Goal: Information Seeking & Learning: Learn about a topic

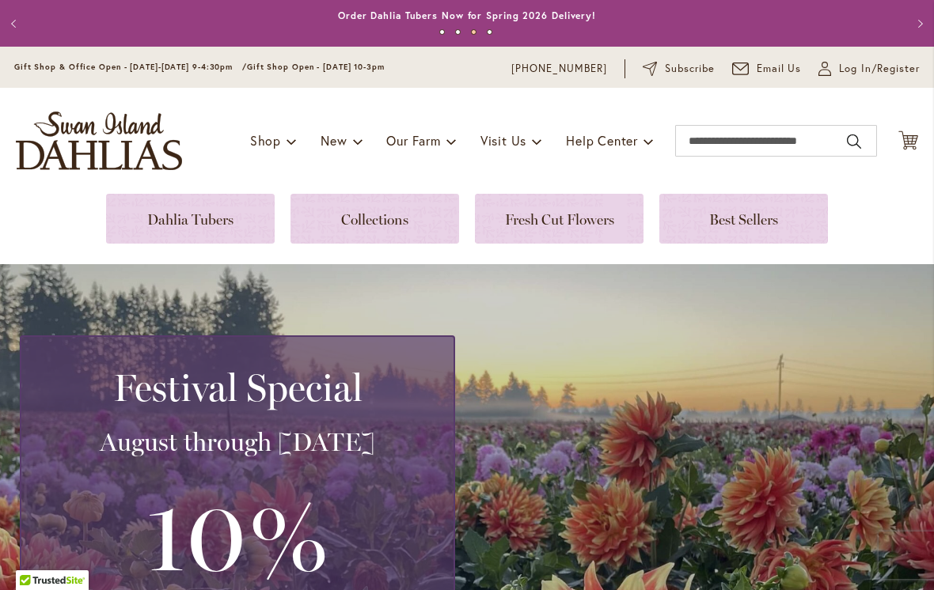
click at [728, 199] on link at bounding box center [743, 219] width 169 height 50
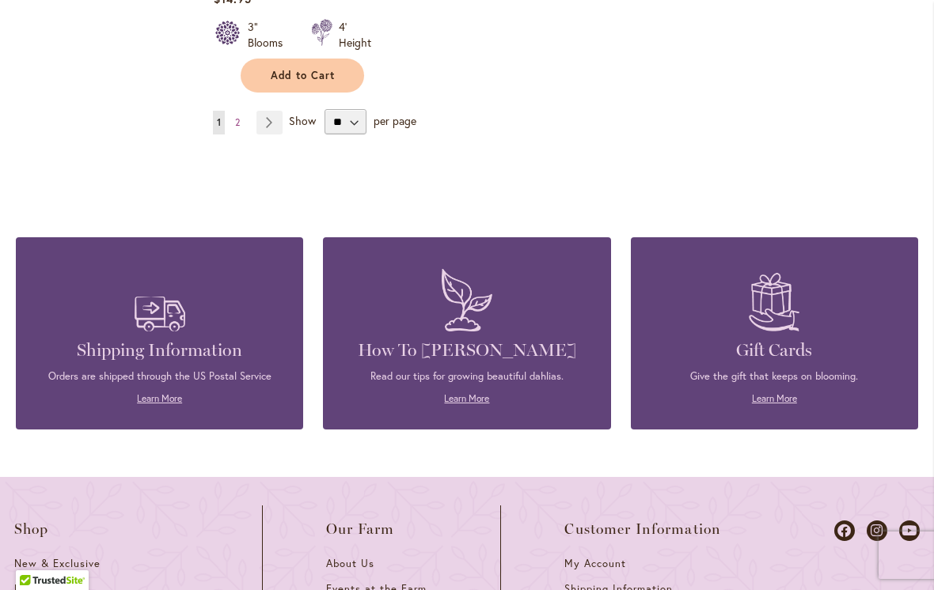
scroll to position [2263, 0]
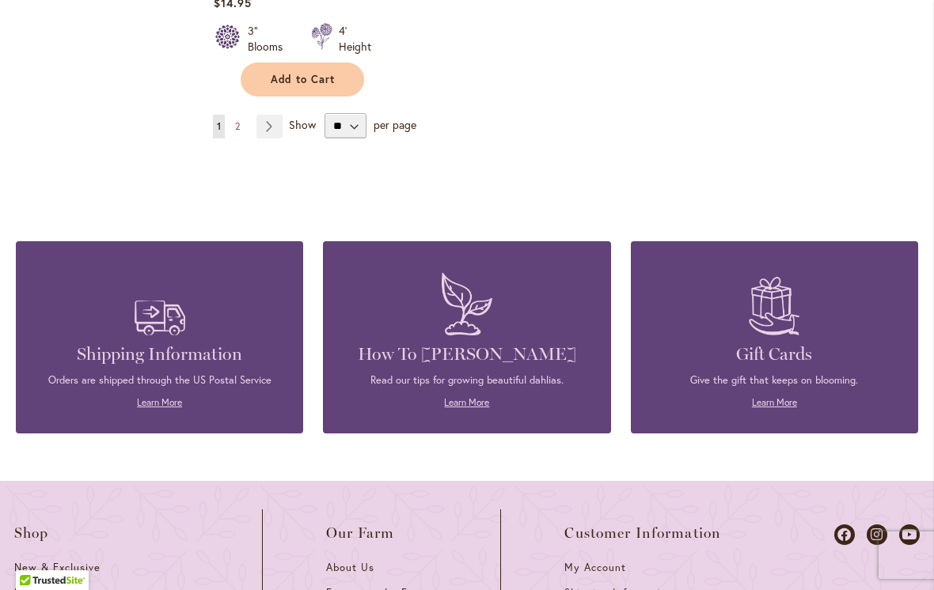
click at [236, 120] on span "2" at bounding box center [237, 126] width 5 height 12
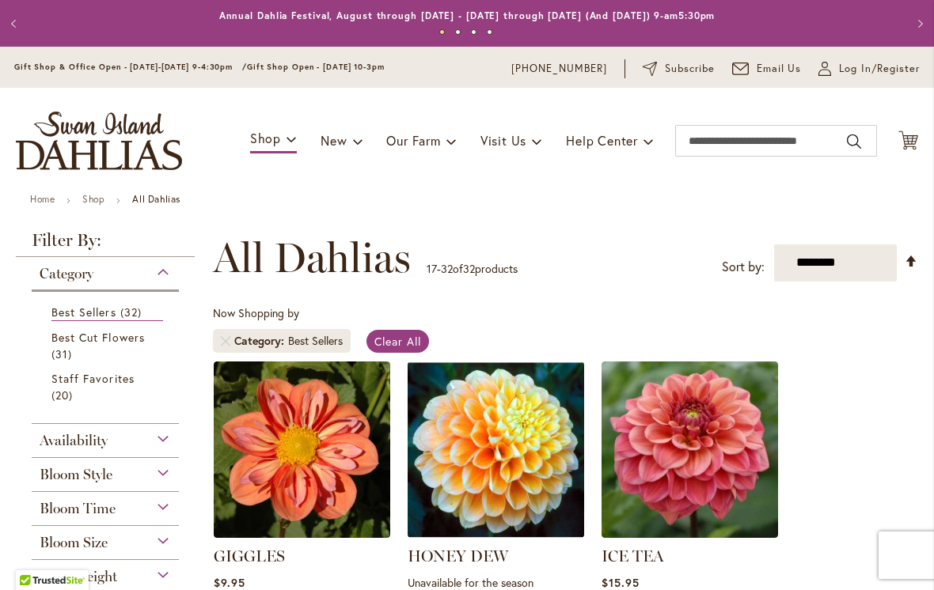
click at [82, 343] on span "Best Cut Flowers" at bounding box center [97, 337] width 93 height 15
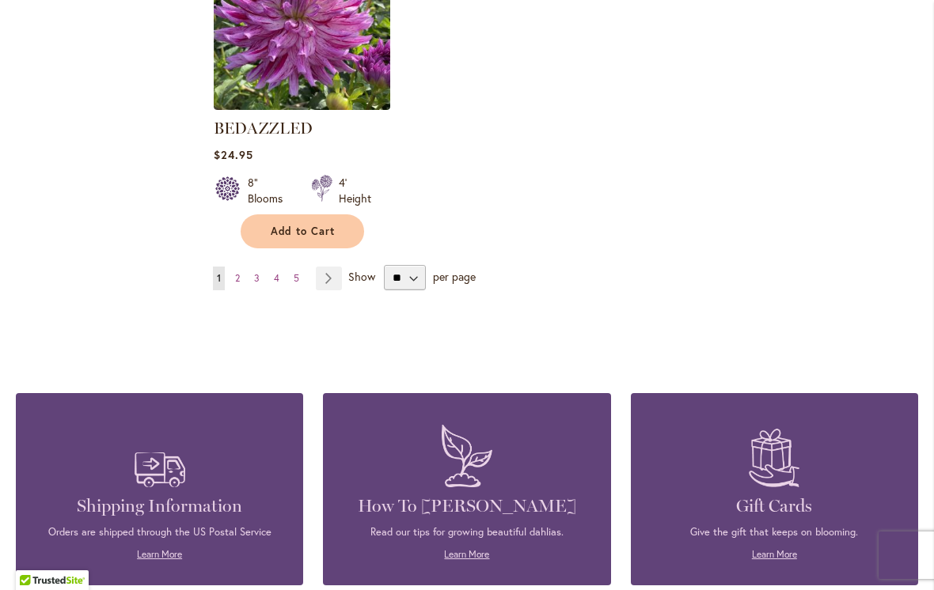
scroll to position [2088, 0]
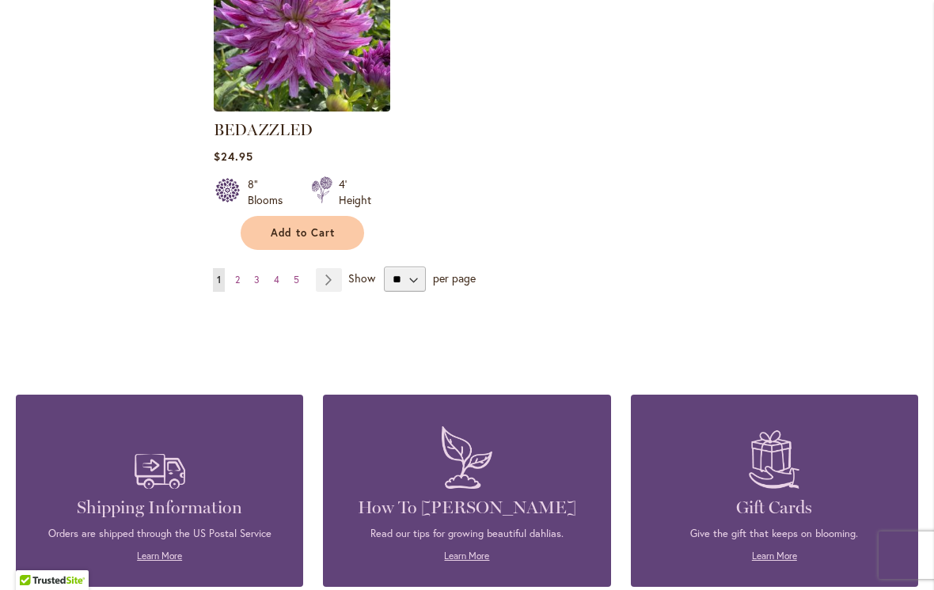
click at [241, 286] on link "Page 2" at bounding box center [237, 280] width 13 height 24
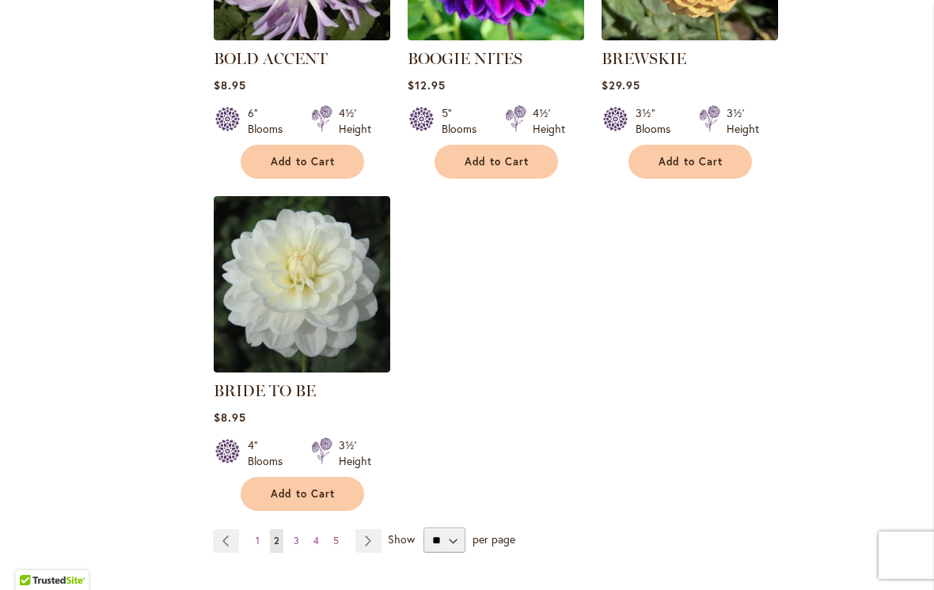
scroll to position [1902, 0]
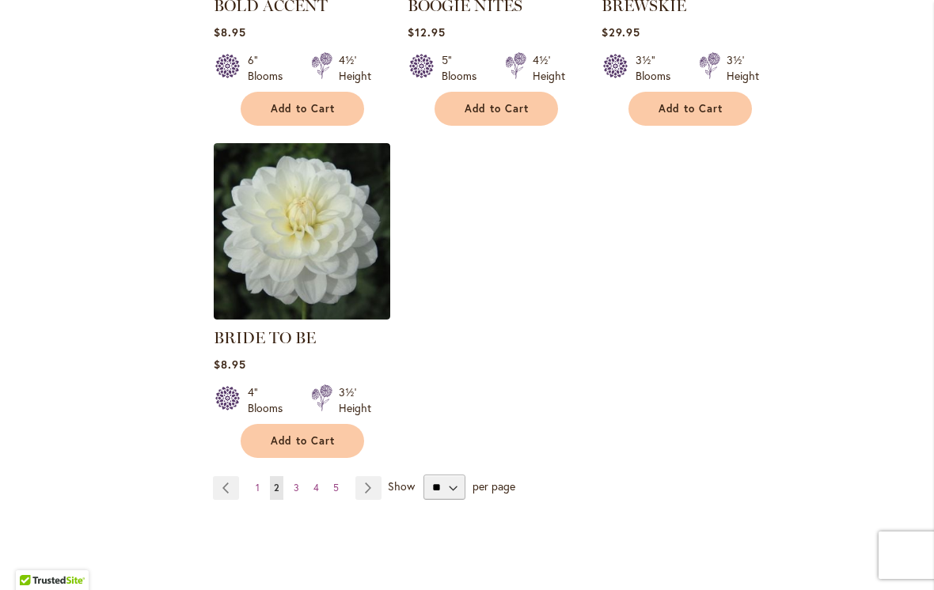
click at [292, 476] on link "Page 3" at bounding box center [296, 488] width 13 height 24
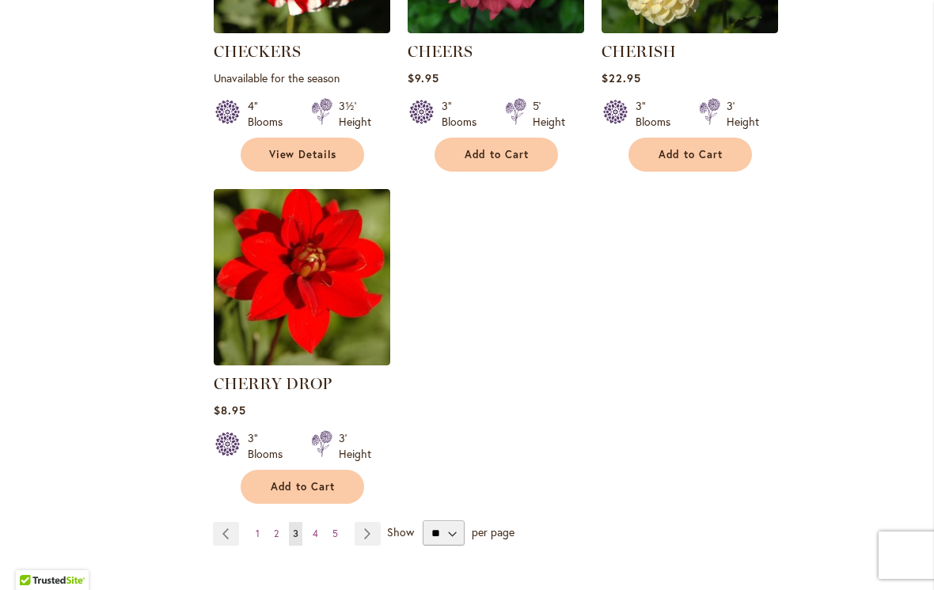
scroll to position [1896, 0]
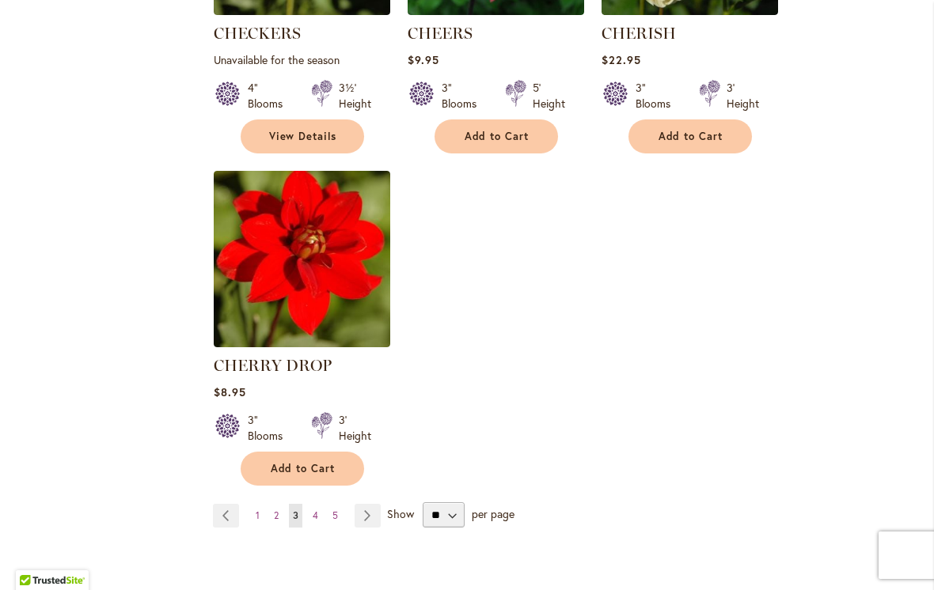
click at [314, 509] on span "4" at bounding box center [316, 515] width 6 height 12
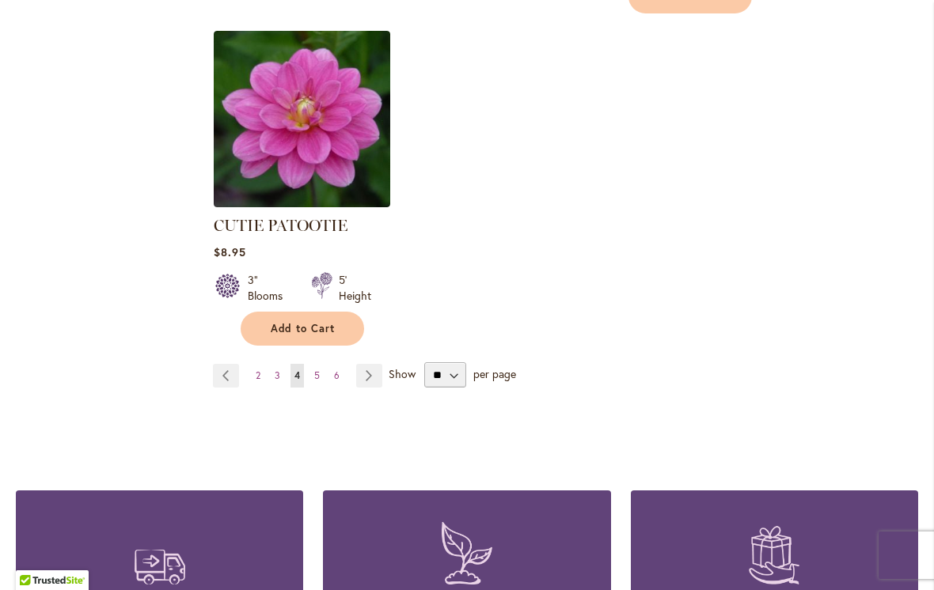
scroll to position [2044, 0]
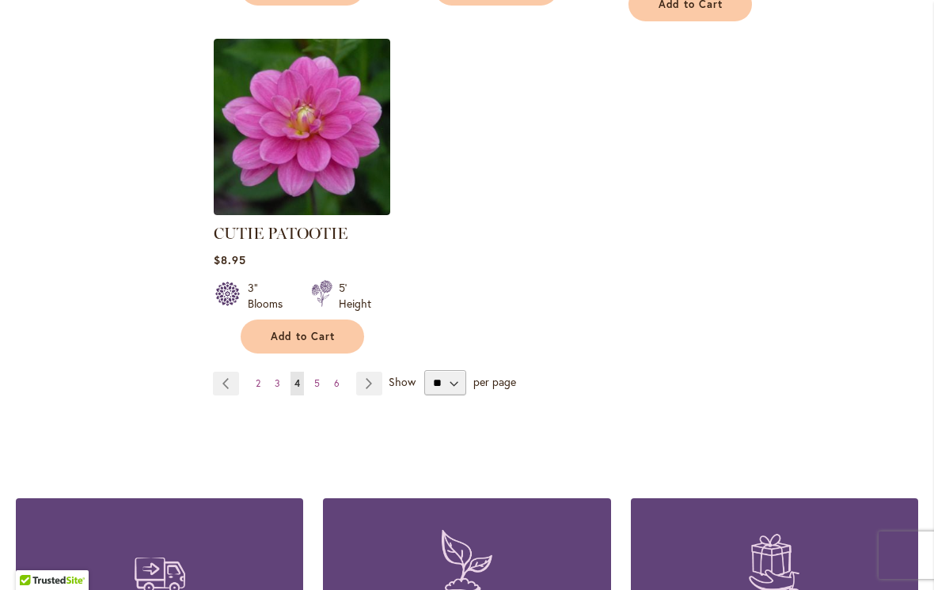
click at [319, 377] on span "5" at bounding box center [317, 383] width 6 height 12
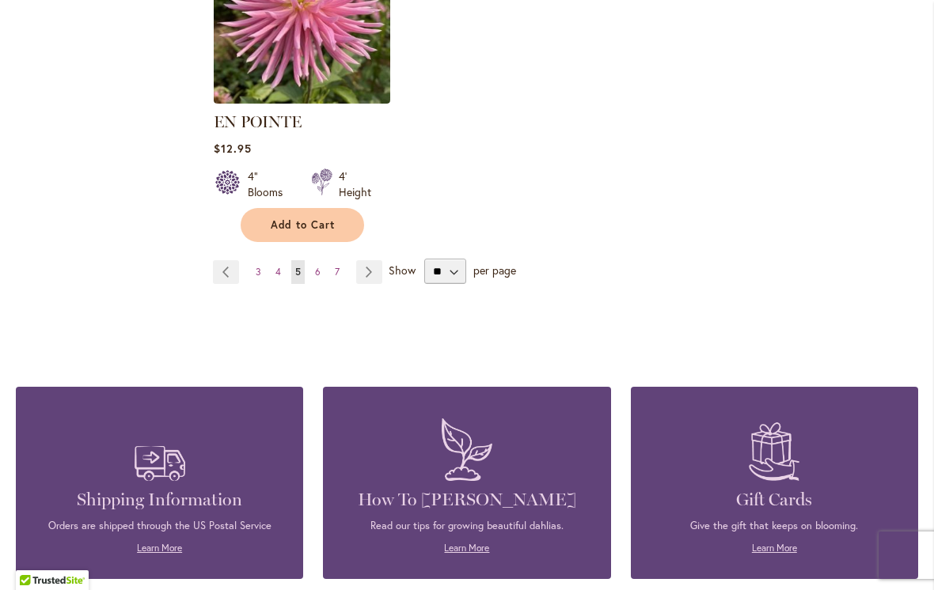
scroll to position [2116, 0]
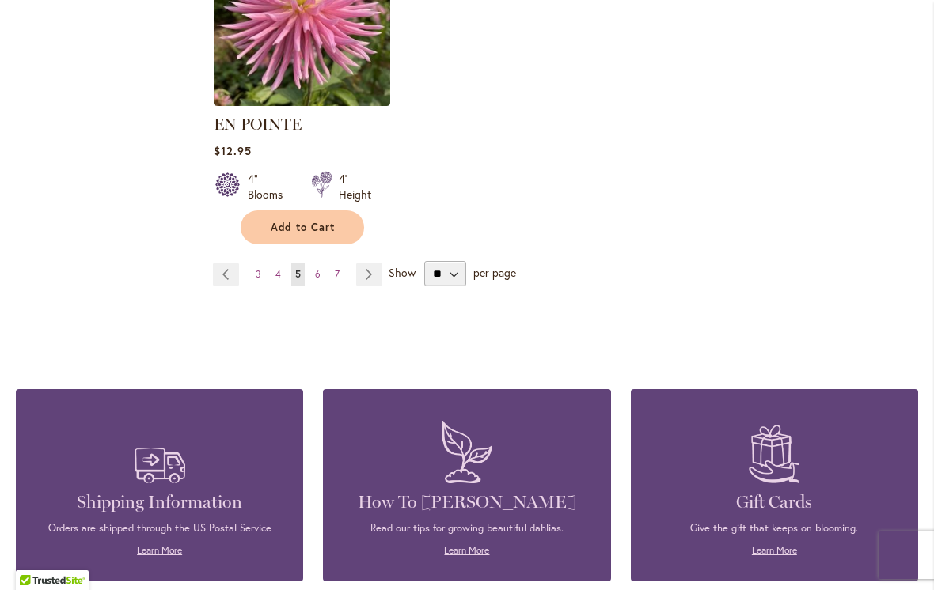
click at [320, 263] on link "Page 6" at bounding box center [317, 275] width 13 height 24
click at [318, 268] on span "6" at bounding box center [318, 274] width 6 height 12
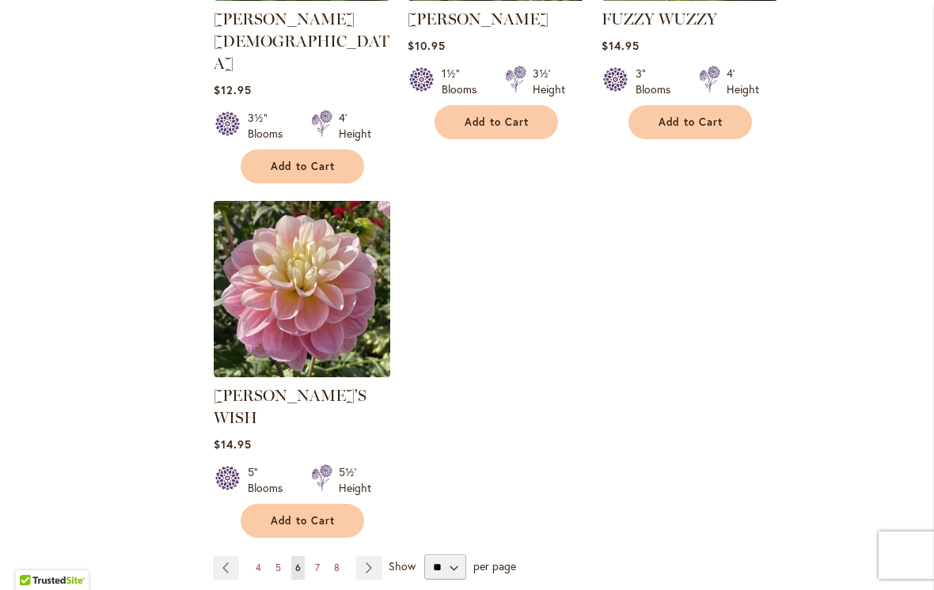
scroll to position [1917, 0]
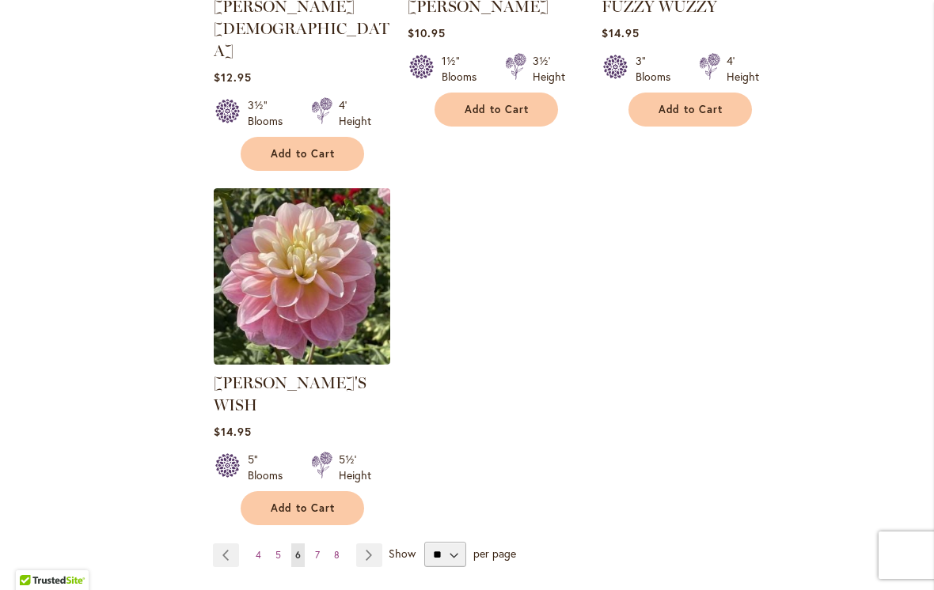
click at [315, 549] on span "7" at bounding box center [317, 555] width 5 height 12
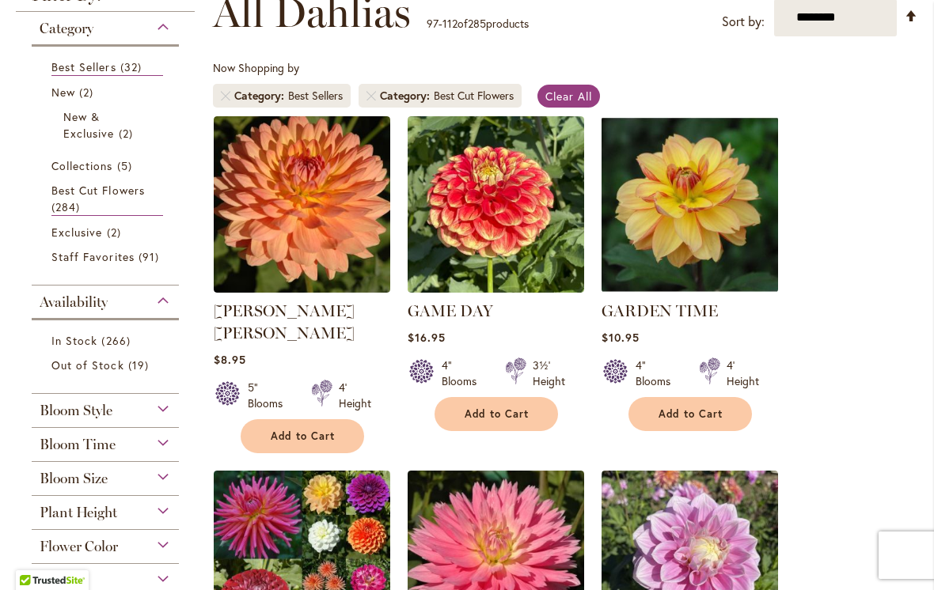
scroll to position [309, 0]
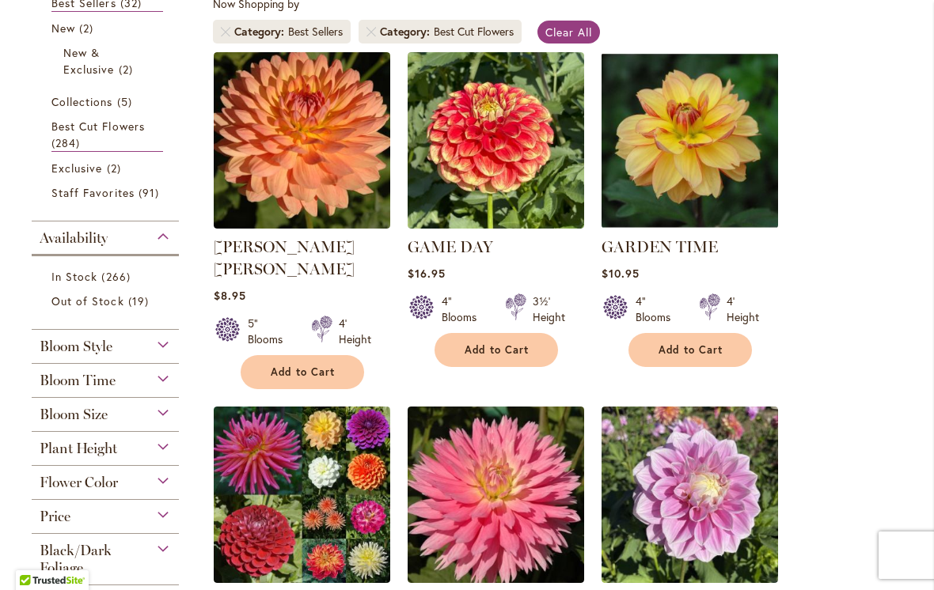
click at [75, 278] on span "In Stock" at bounding box center [74, 276] width 46 height 15
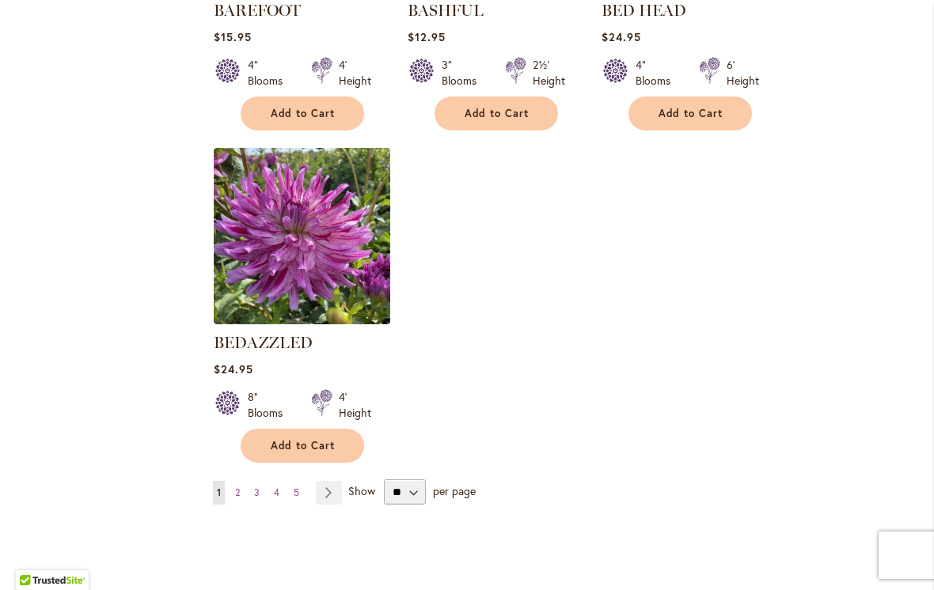
scroll to position [1896, 0]
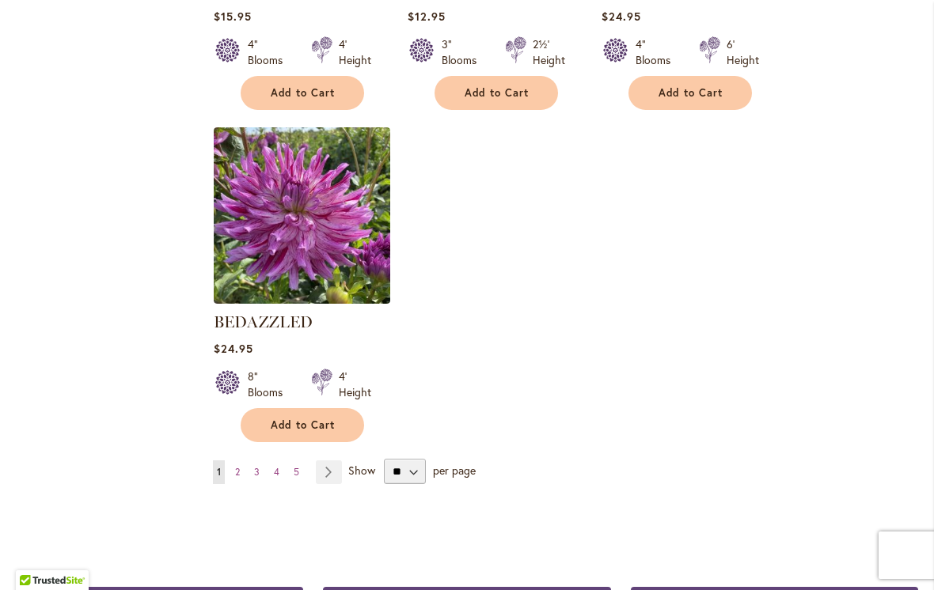
click at [275, 475] on span "4" at bounding box center [277, 472] width 6 height 12
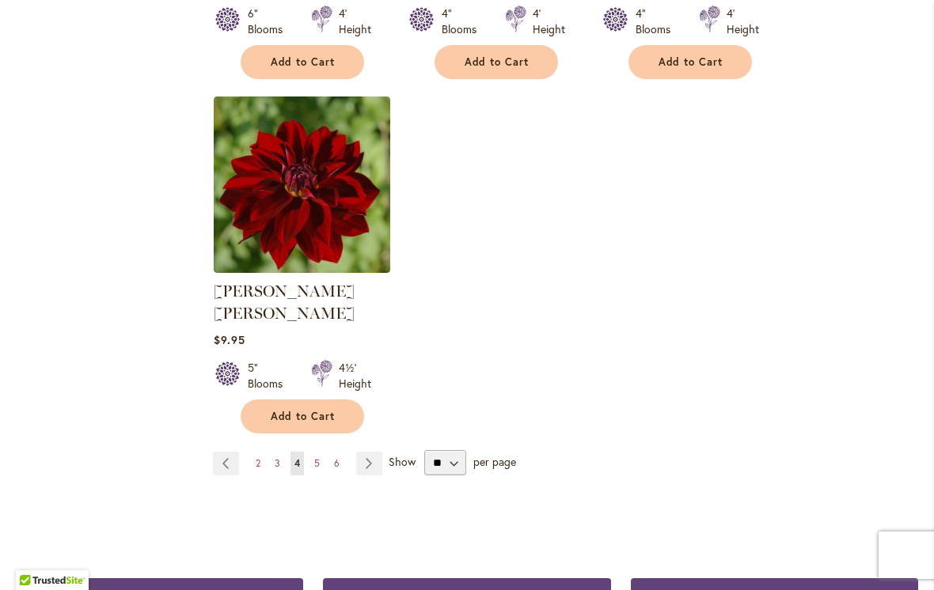
scroll to position [1945, 0]
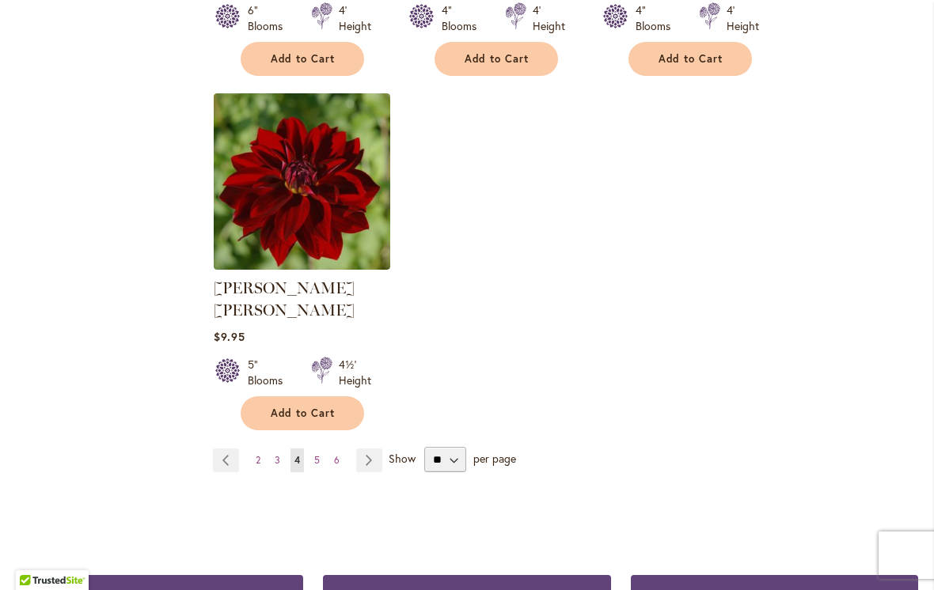
click at [336, 454] on span "6" at bounding box center [337, 460] width 6 height 12
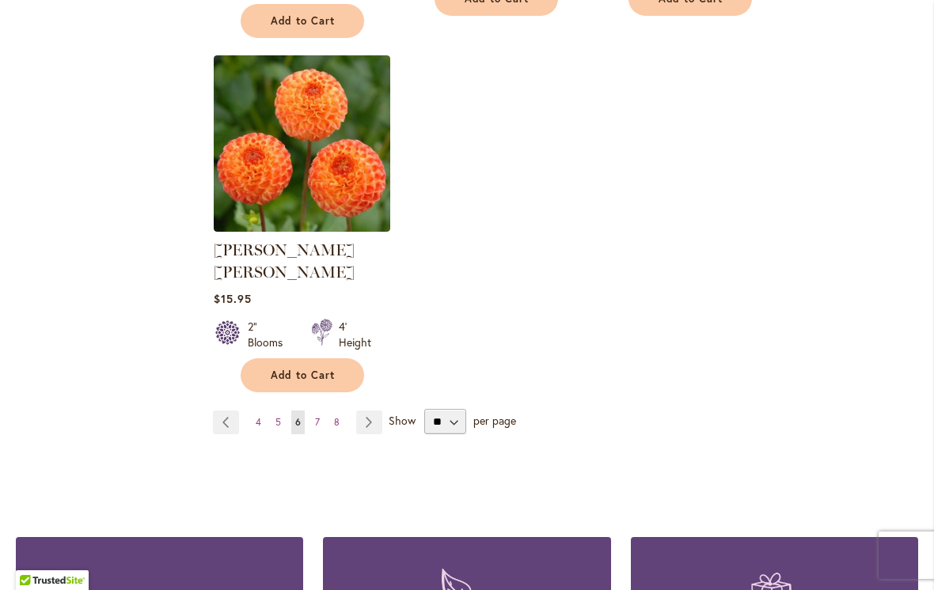
scroll to position [2074, 0]
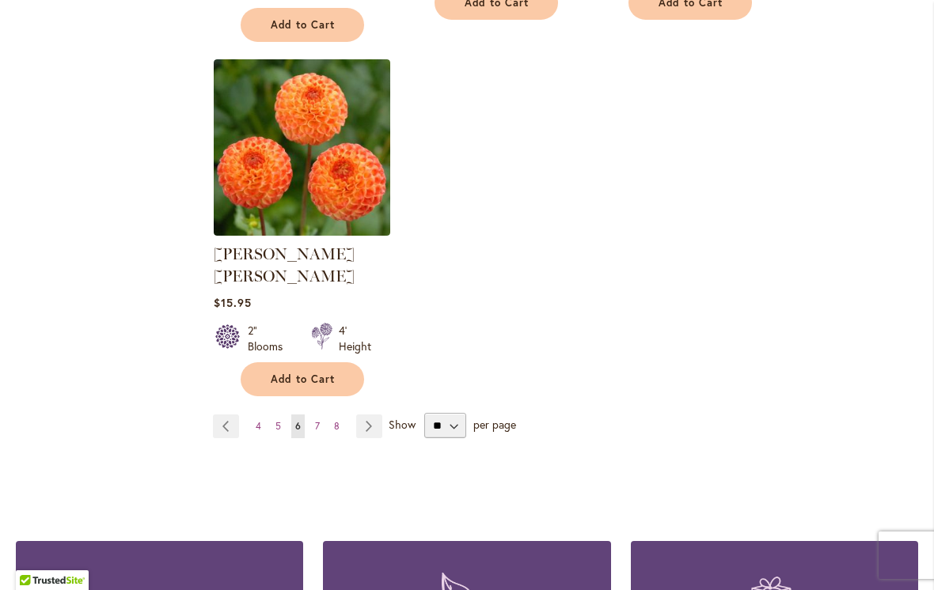
click at [334, 420] on span "8" at bounding box center [337, 426] width 6 height 12
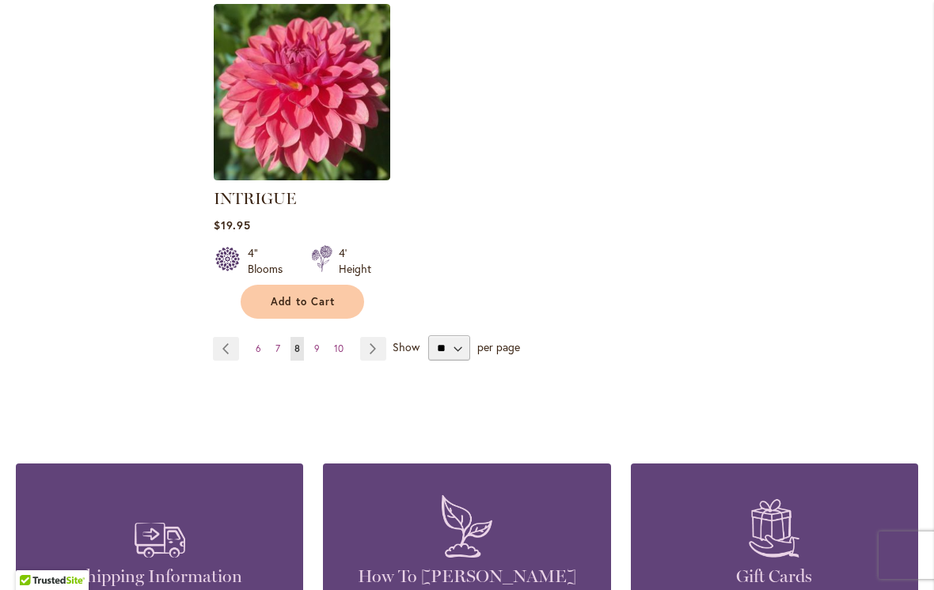
scroll to position [2057, 0]
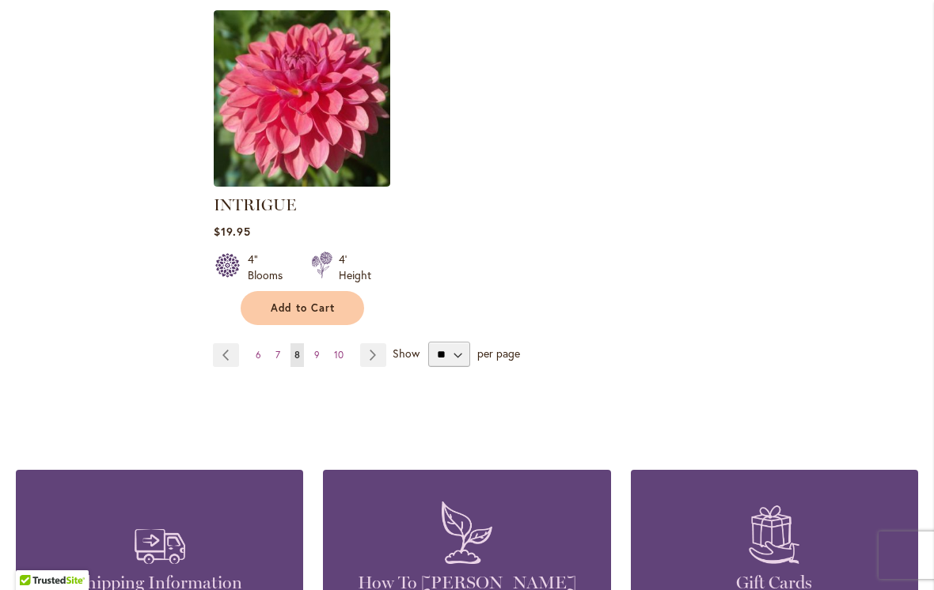
click at [320, 343] on link "Page 9" at bounding box center [316, 355] width 13 height 24
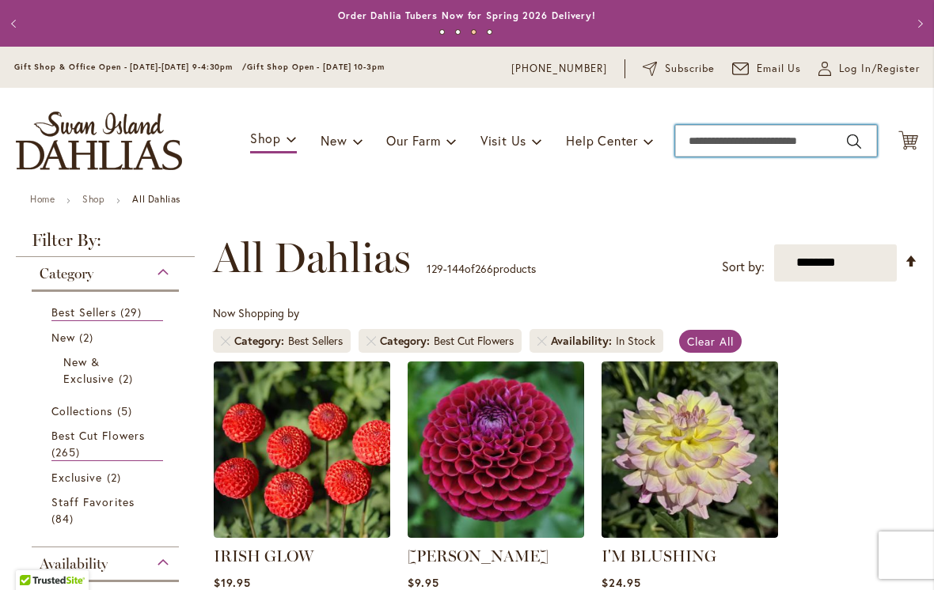
click at [705, 137] on input "Search" at bounding box center [776, 141] width 202 height 32
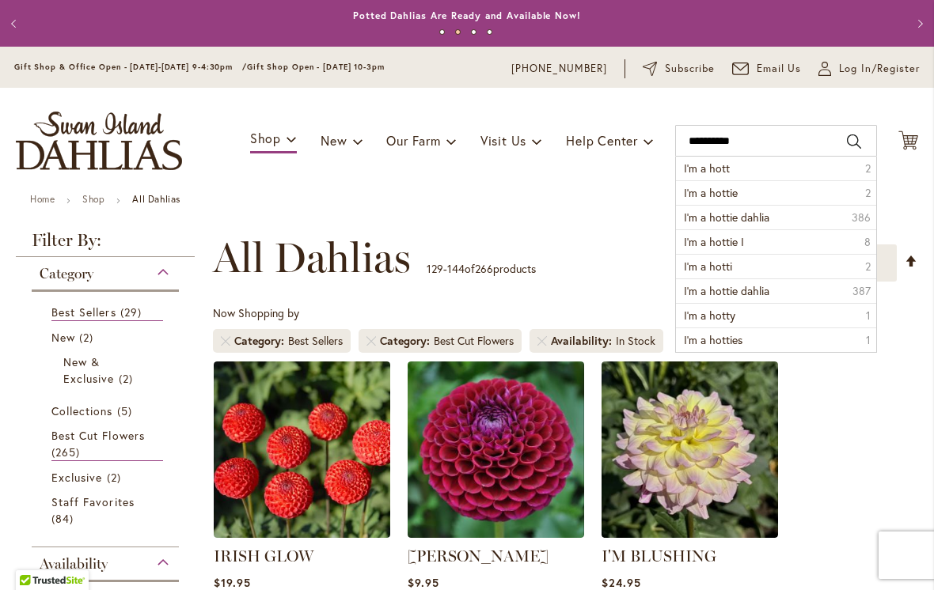
click at [695, 166] on span "I’m a hott" at bounding box center [707, 168] width 46 height 15
type input "**********"
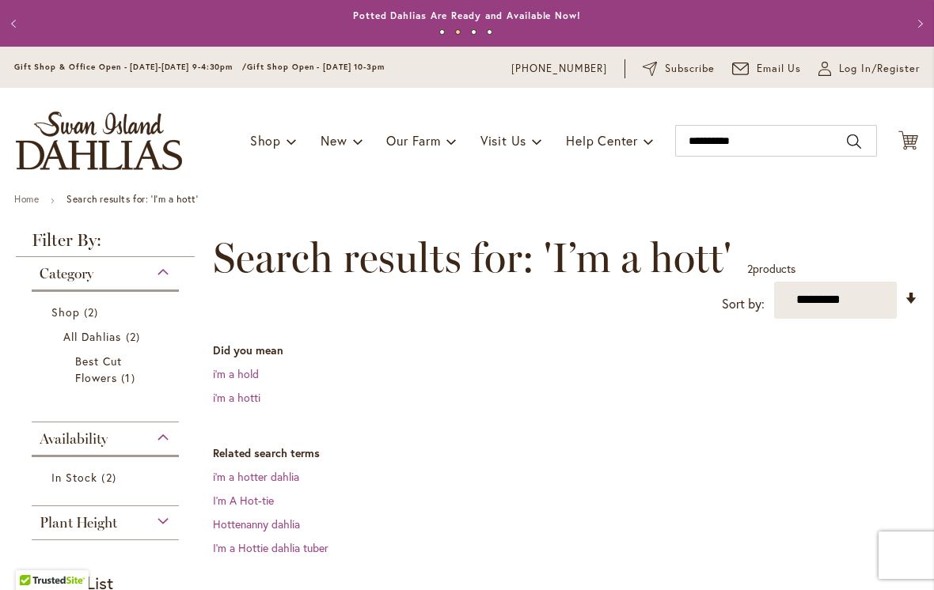
click at [232, 504] on link "I’m A Hot-tie" at bounding box center [243, 500] width 61 height 15
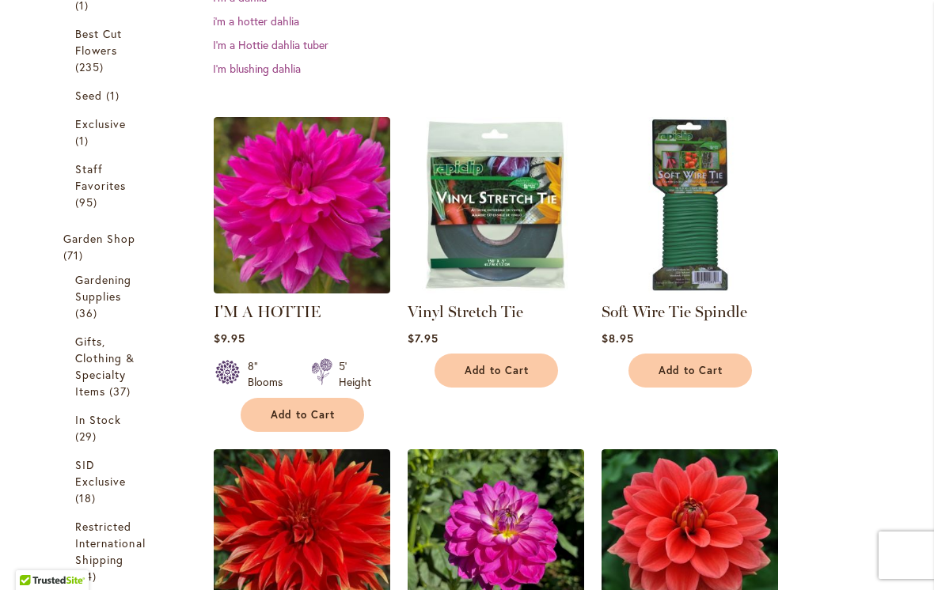
scroll to position [471, 0]
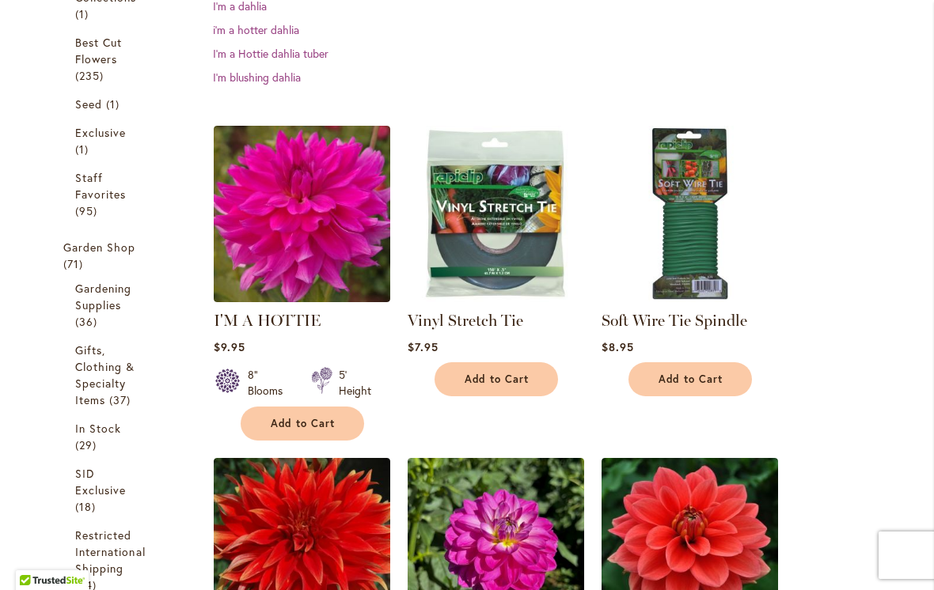
click at [285, 237] on img at bounding box center [302, 214] width 176 height 176
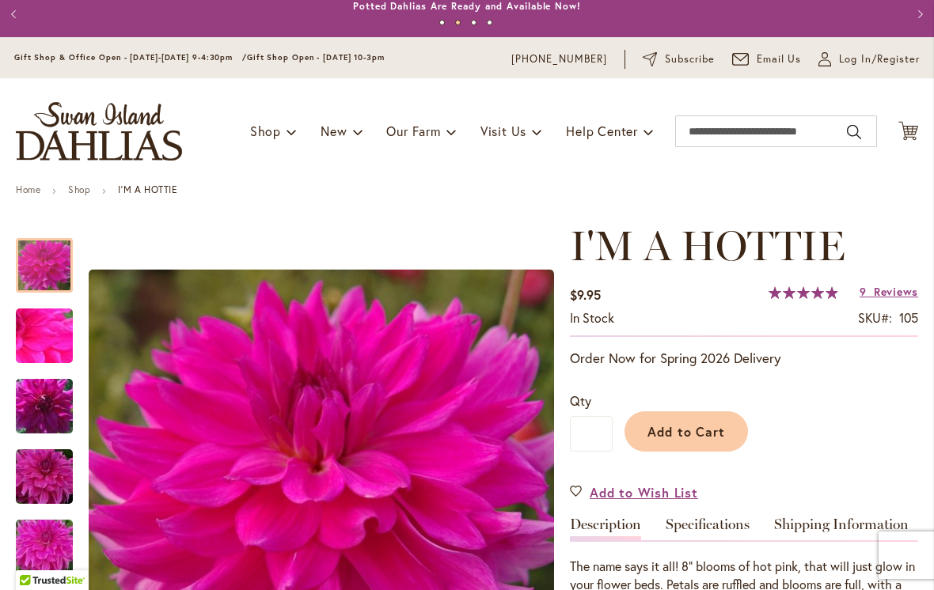
scroll to position [9, 0]
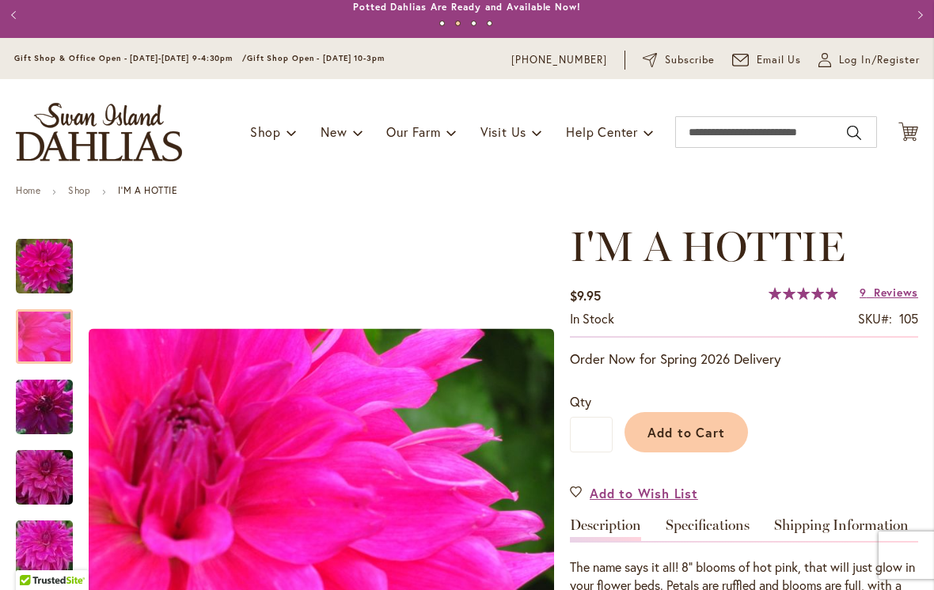
click at [40, 346] on img "I'm A Hottie" at bounding box center [44, 336] width 114 height 85
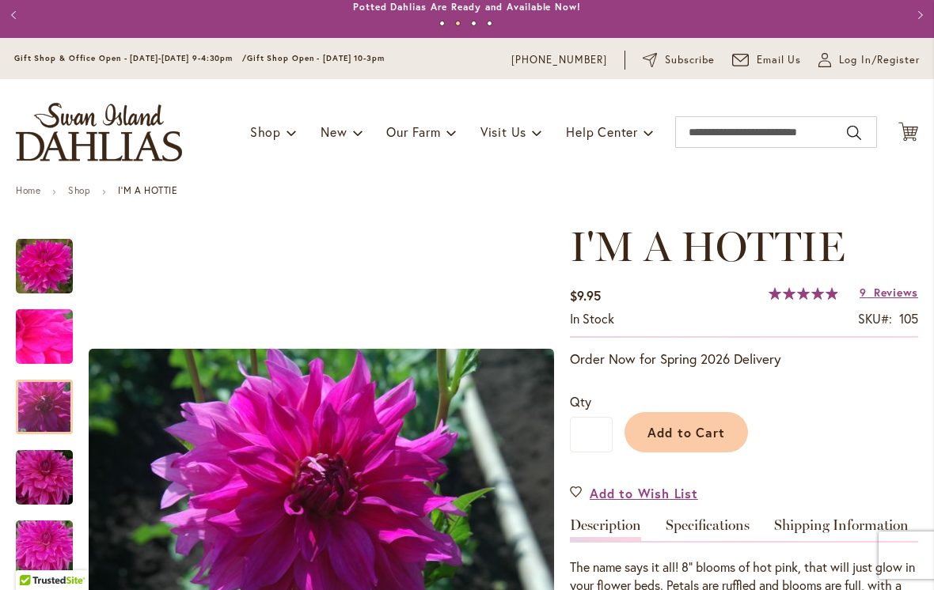
click at [42, 416] on img "I'm A Hottie" at bounding box center [44, 407] width 114 height 76
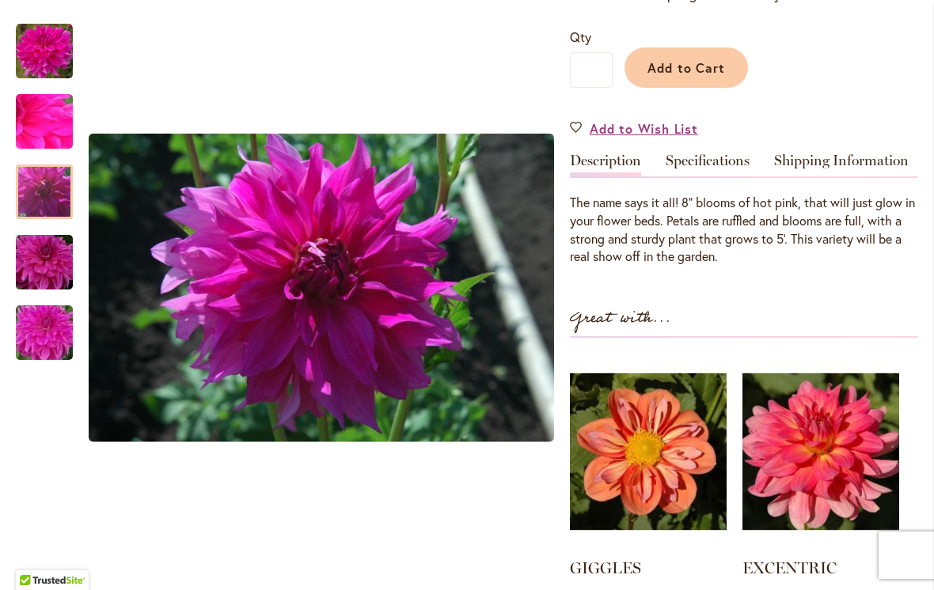
scroll to position [372, 0]
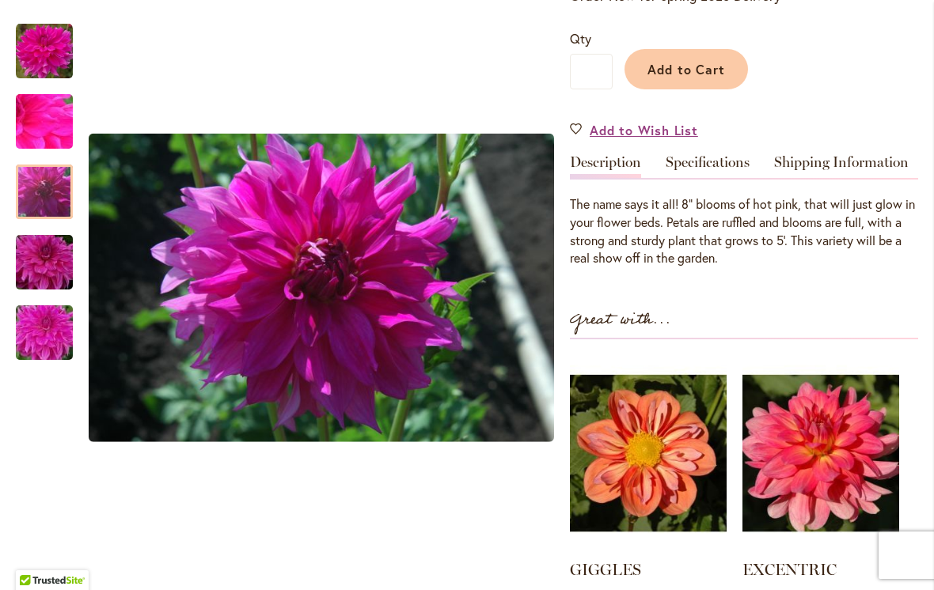
click at [28, 189] on div at bounding box center [44, 192] width 57 height 55
click at [41, 191] on div at bounding box center [44, 192] width 57 height 55
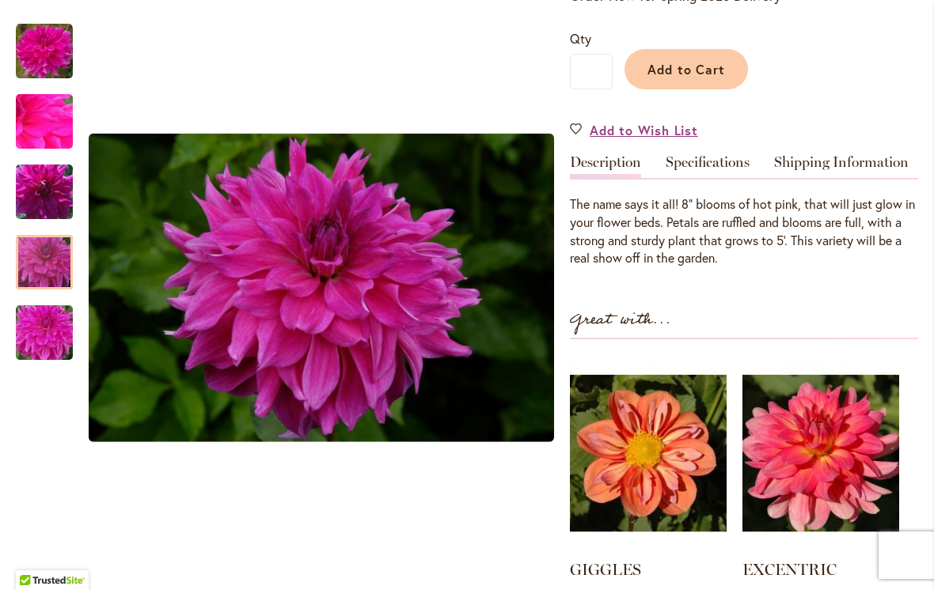
click at [44, 265] on img "I'm A Hottie" at bounding box center [44, 263] width 114 height 76
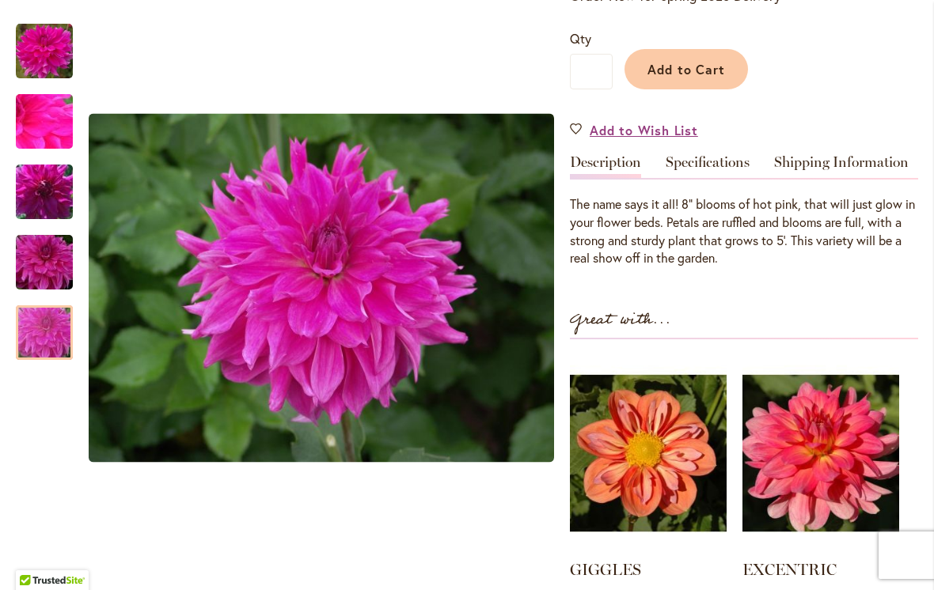
click at [40, 336] on img "I'm A Hottie" at bounding box center [44, 332] width 114 height 85
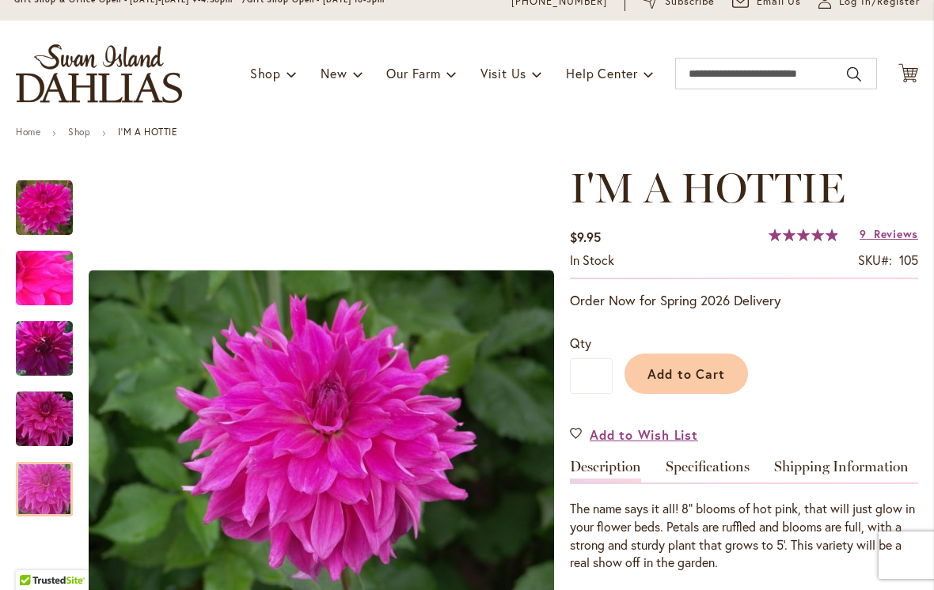
scroll to position [58, 0]
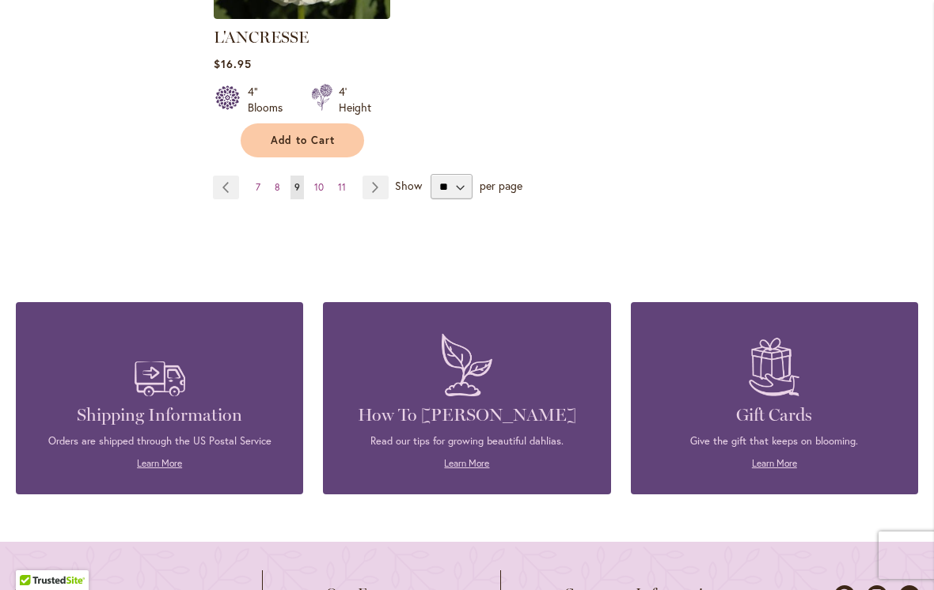
scroll to position [2223, 0]
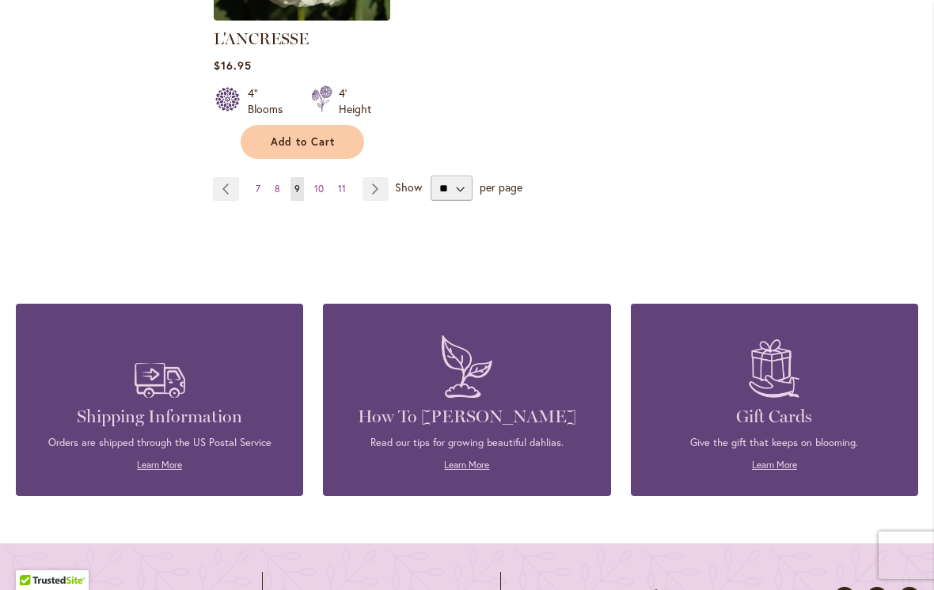
click at [256, 183] on span "7" at bounding box center [258, 189] width 5 height 12
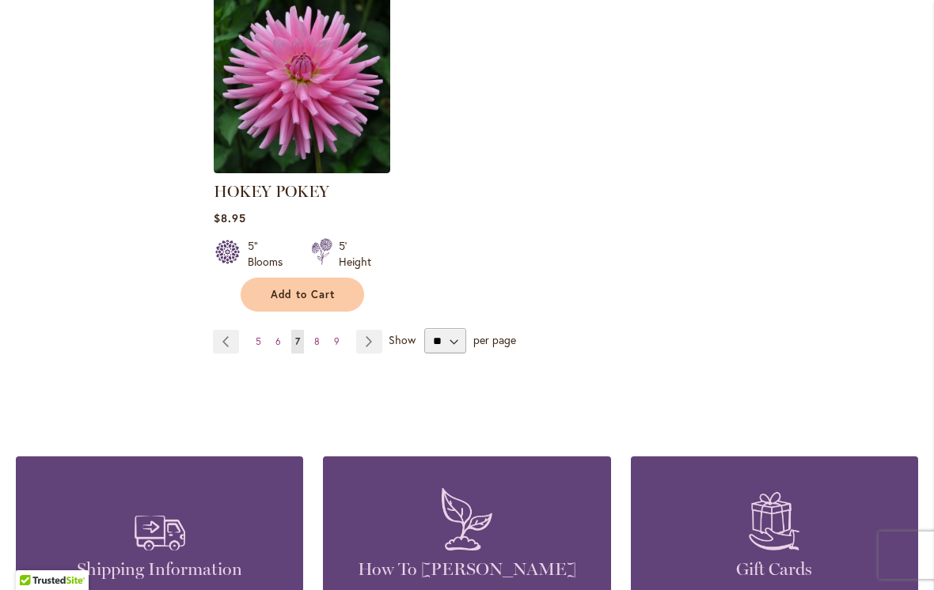
scroll to position [2063, 0]
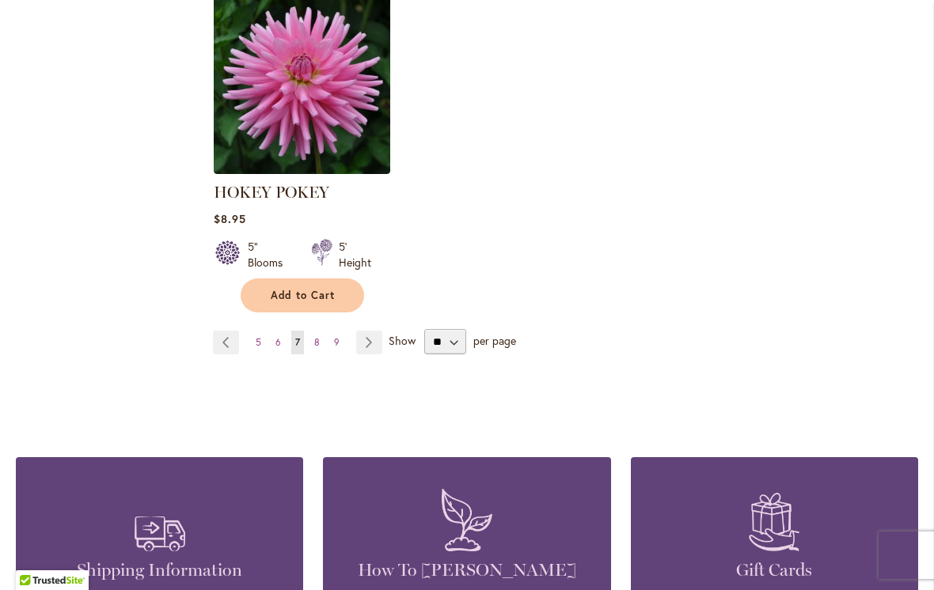
click at [256, 338] on span "5" at bounding box center [259, 342] width 6 height 12
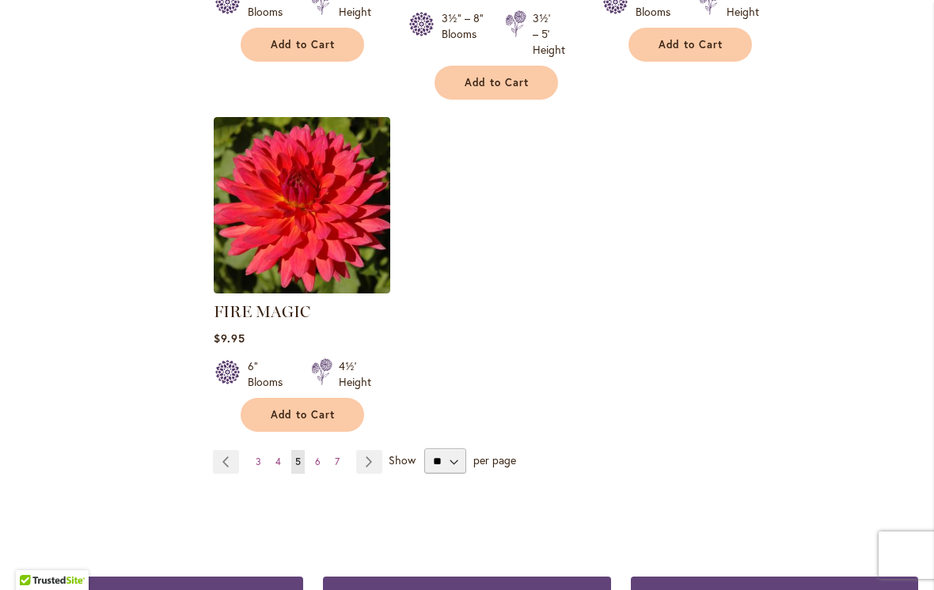
scroll to position [2003, 0]
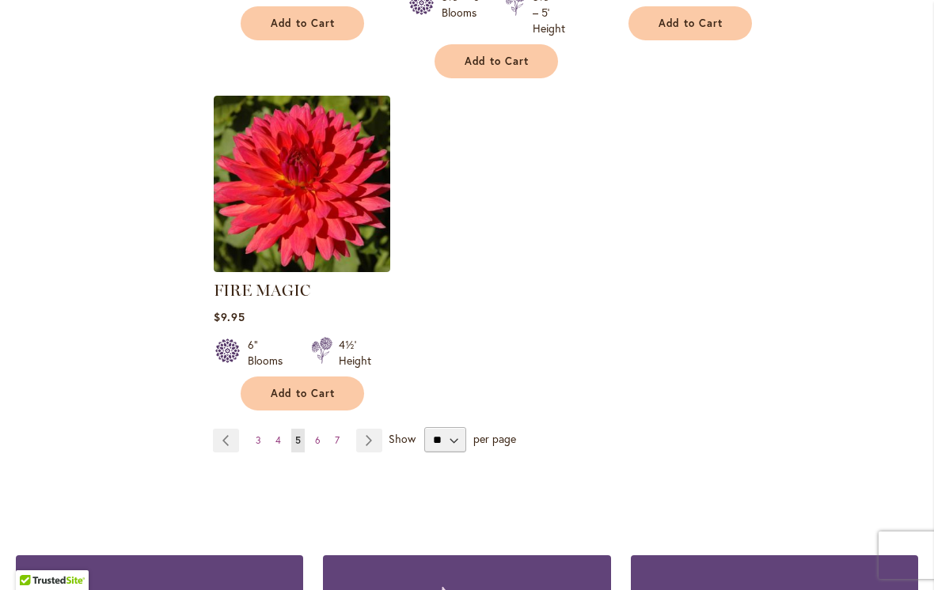
click at [252, 429] on link "Page 3" at bounding box center [258, 441] width 13 height 24
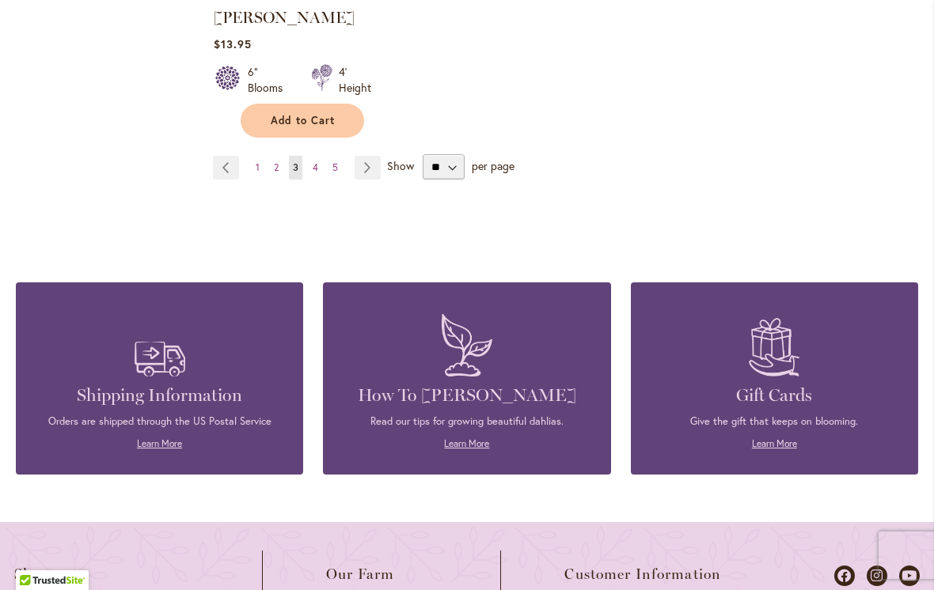
scroll to position [2245, 0]
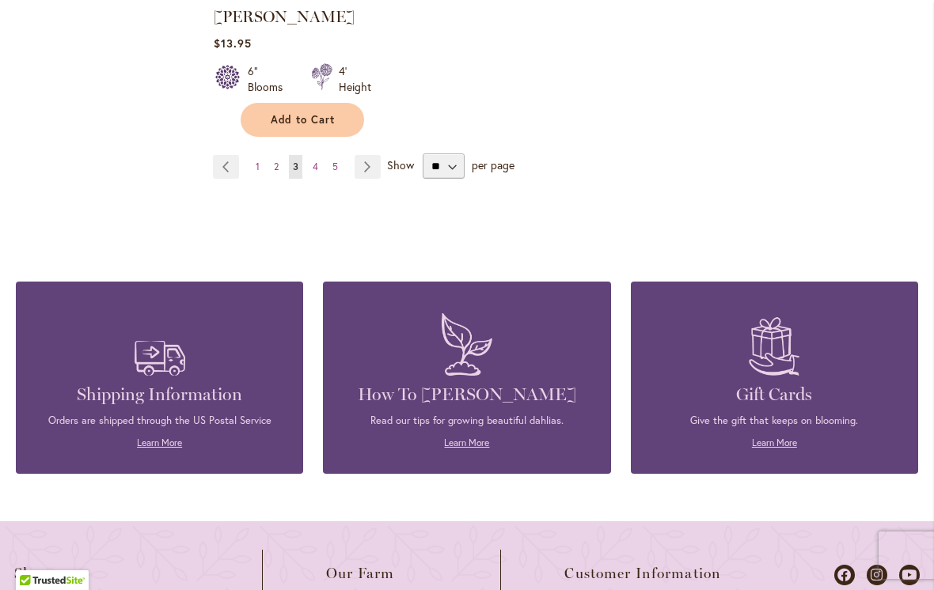
click at [263, 155] on link "Page 1" at bounding box center [258, 167] width 12 height 24
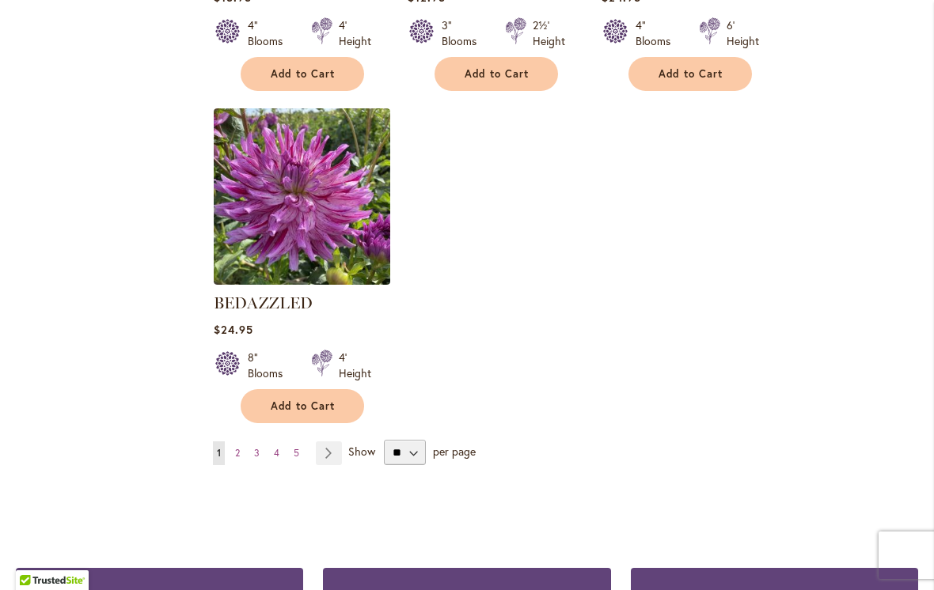
scroll to position [1919, 0]
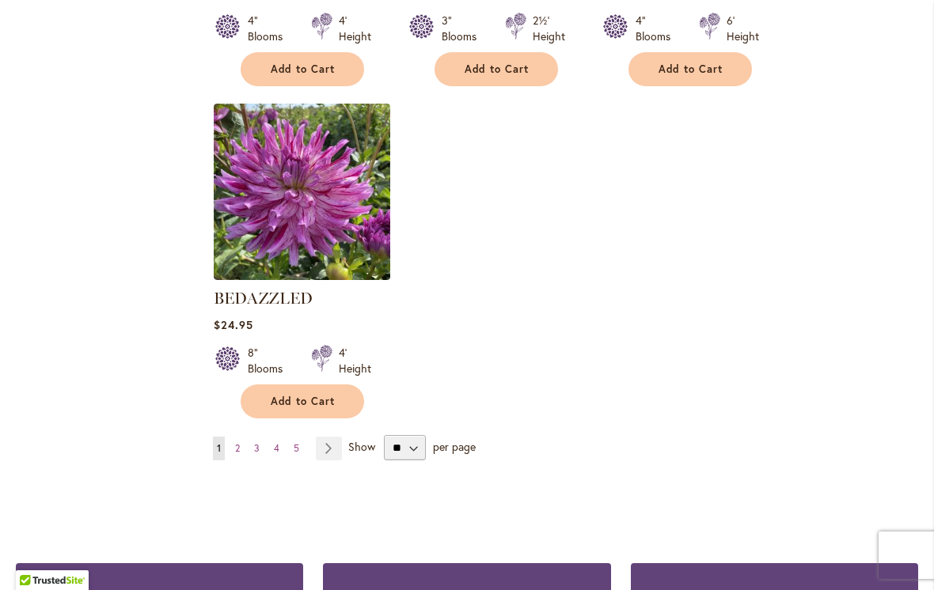
click at [237, 441] on link "Page 2" at bounding box center [237, 449] width 13 height 24
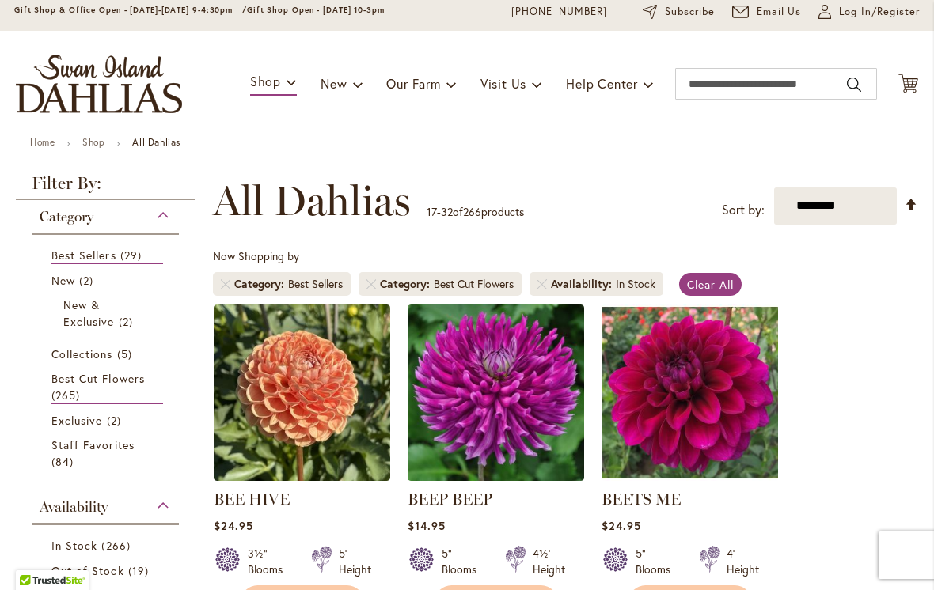
scroll to position [56, 0]
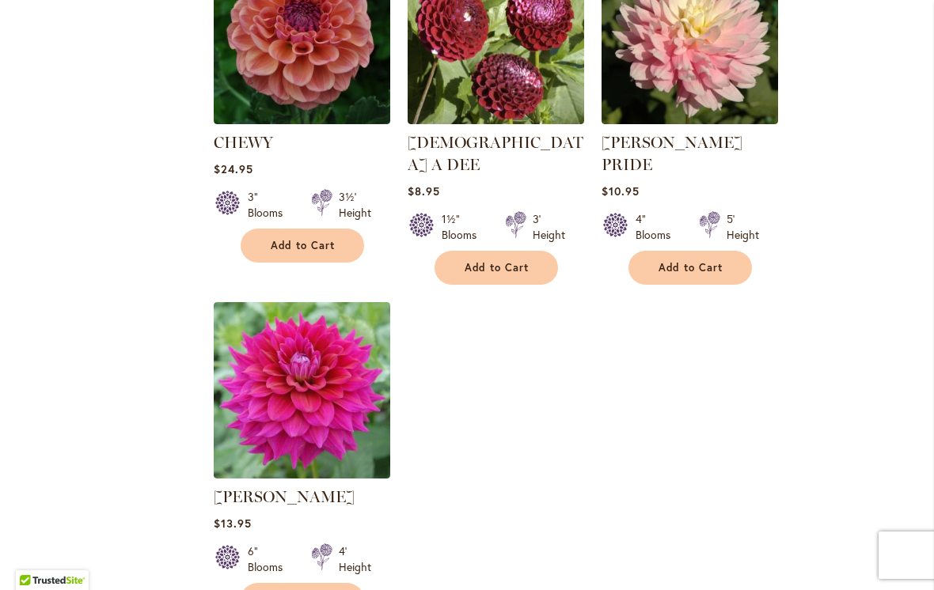
scroll to position [1748, 0]
